Goal: Information Seeking & Learning: Learn about a topic

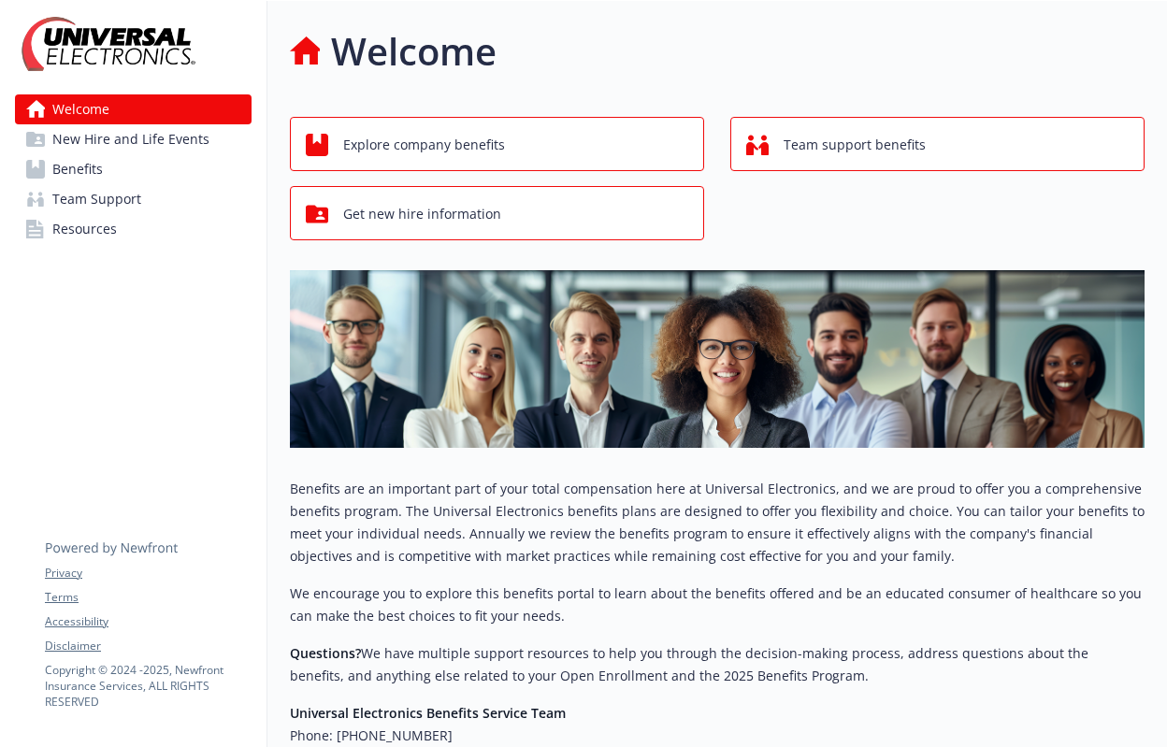
click at [102, 165] on span "Benefits" at bounding box center [77, 169] width 50 height 30
